Goal: Task Accomplishment & Management: Complete application form

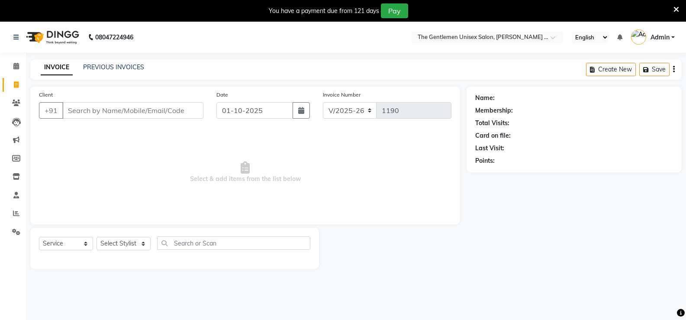
select select "5552"
select select "service"
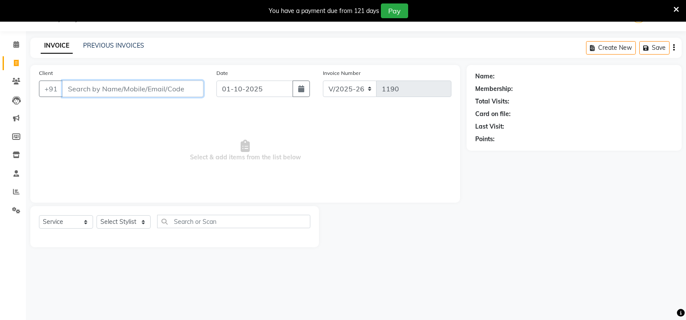
click at [185, 95] on input "Client" at bounding box center [132, 88] width 141 height 16
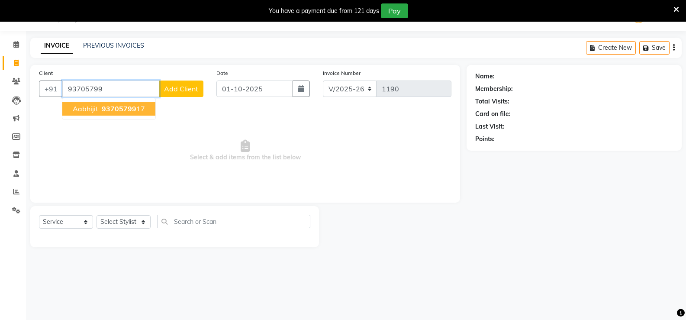
click at [98, 107] on button "aabhijit 93705799 17" at bounding box center [108, 109] width 93 height 14
type input "9370579917"
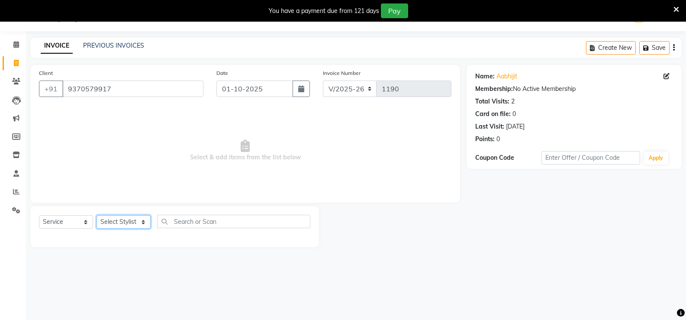
click at [131, 218] on select "Select Stylist [PERSON_NAME]" at bounding box center [123, 221] width 54 height 13
select select "47146"
click at [96, 215] on select "Select Stylist [PERSON_NAME]" at bounding box center [123, 221] width 54 height 13
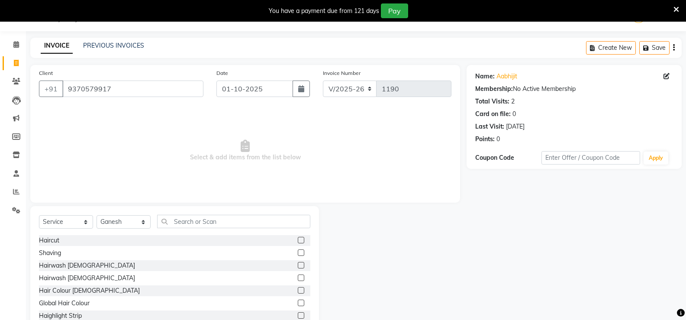
click at [298, 241] on div at bounding box center [304, 240] width 13 height 11
click at [298, 242] on label at bounding box center [301, 240] width 6 height 6
click at [298, 242] on input "checkbox" at bounding box center [301, 240] width 6 height 6
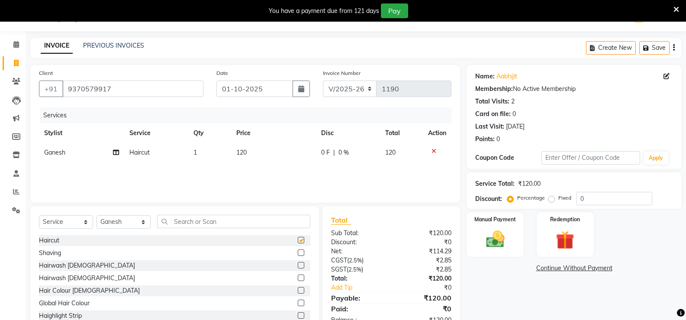
checkbox input "false"
click at [249, 148] on td "120" at bounding box center [273, 152] width 85 height 19
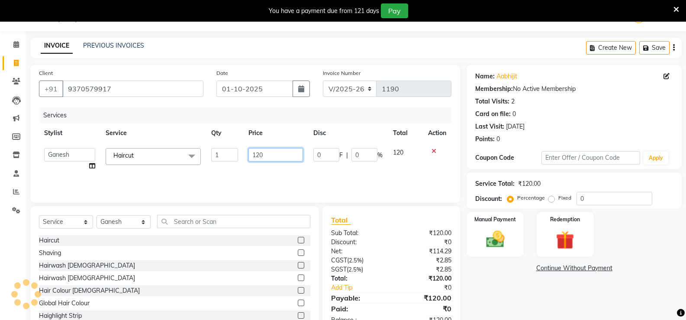
click at [265, 154] on input "120" at bounding box center [275, 154] width 54 height 13
type input "1"
type input "250"
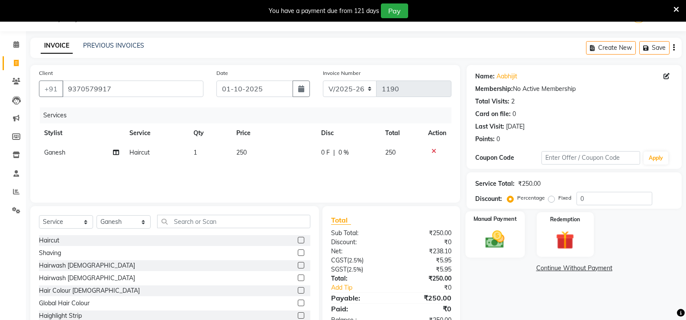
click at [503, 247] on img at bounding box center [494, 239] width 31 height 22
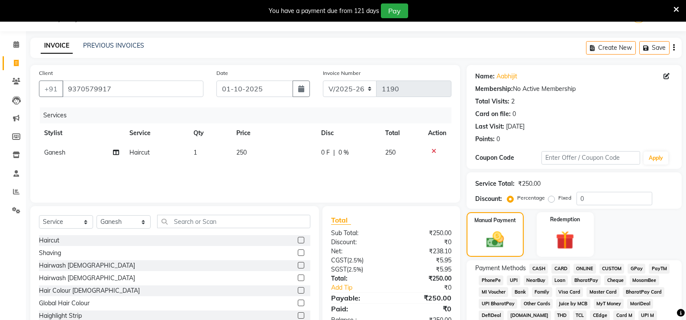
click at [577, 265] on span "ONLINE" at bounding box center [584, 268] width 22 height 10
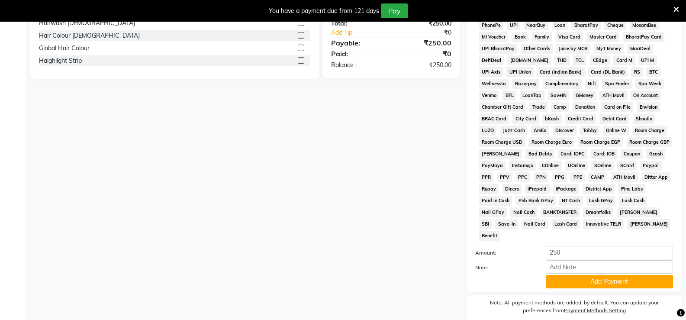
scroll to position [300, 0]
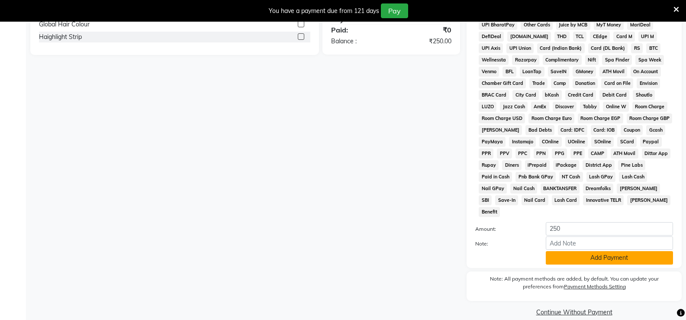
click at [600, 252] on button "Add Payment" at bounding box center [608, 257] width 127 height 13
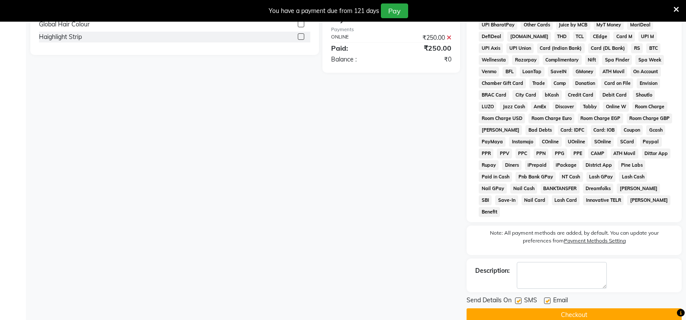
click at [606, 308] on button "Checkout" at bounding box center [573, 314] width 215 height 13
